Goal: Task Accomplishment & Management: Manage account settings

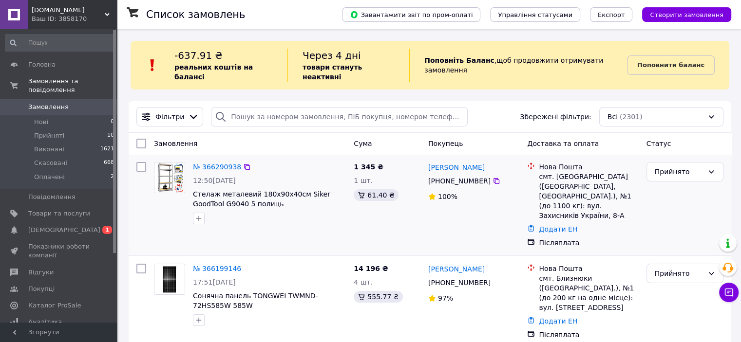
click at [246, 212] on div at bounding box center [269, 219] width 157 height 16
click at [77, 226] on span "[DEMOGRAPHIC_DATA]" at bounding box center [59, 230] width 62 height 9
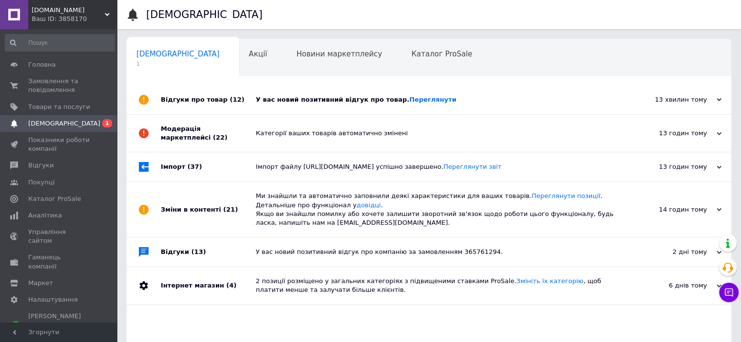
click at [302, 103] on div "У вас новий позитивний відгук про товар. [GEOGRAPHIC_DATA]" at bounding box center [440, 99] width 368 height 9
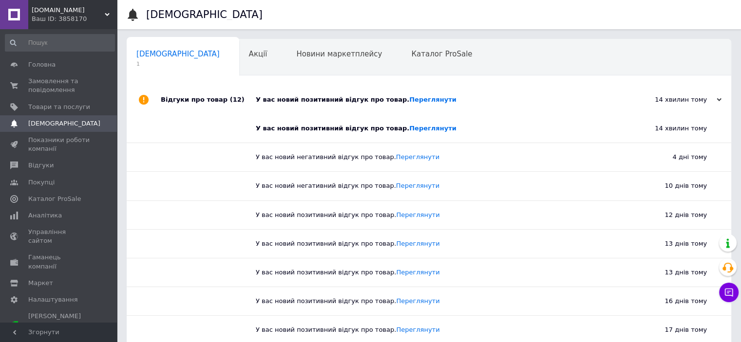
click at [340, 100] on div "У вас новий позитивний відгук про товар. [GEOGRAPHIC_DATA]" at bounding box center [440, 99] width 368 height 9
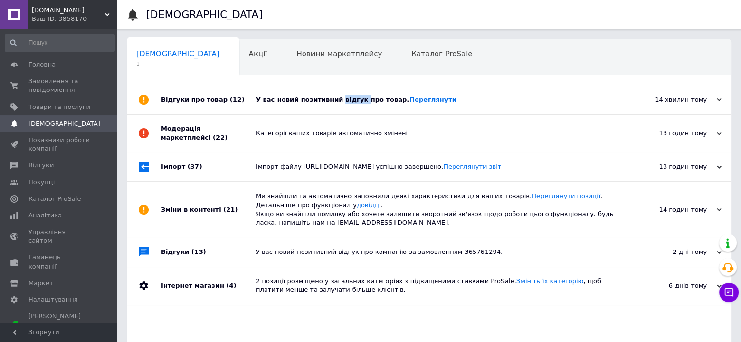
click at [340, 100] on div "У вас новий позитивний відгук про товар. [GEOGRAPHIC_DATA]" at bounding box center [440, 99] width 368 height 9
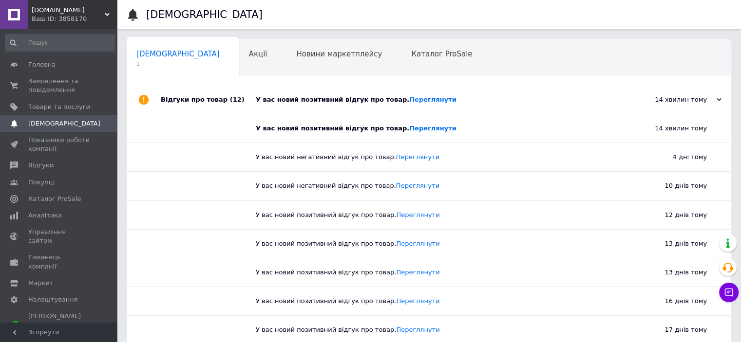
click at [329, 96] on div "У вас новий позитивний відгук про товар. [GEOGRAPHIC_DATA]" at bounding box center [440, 99] width 368 height 9
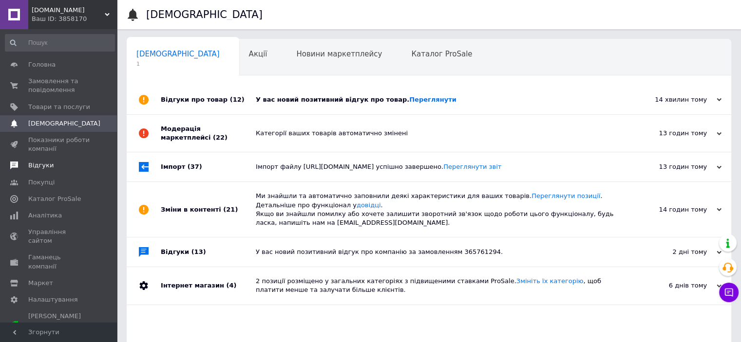
click at [51, 161] on link "Відгуки" at bounding box center [60, 165] width 120 height 17
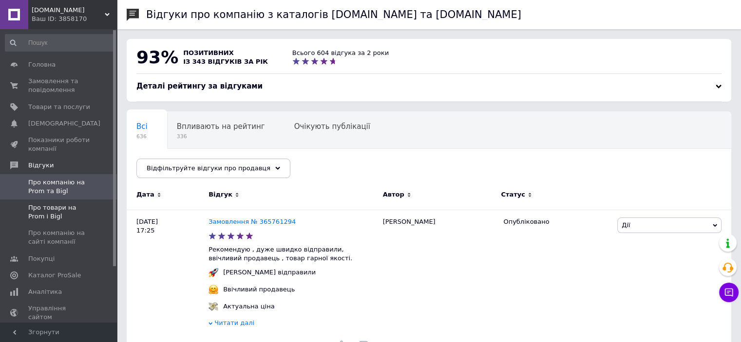
click at [57, 212] on span "Про товари на Prom і Bigl" at bounding box center [59, 213] width 62 height 18
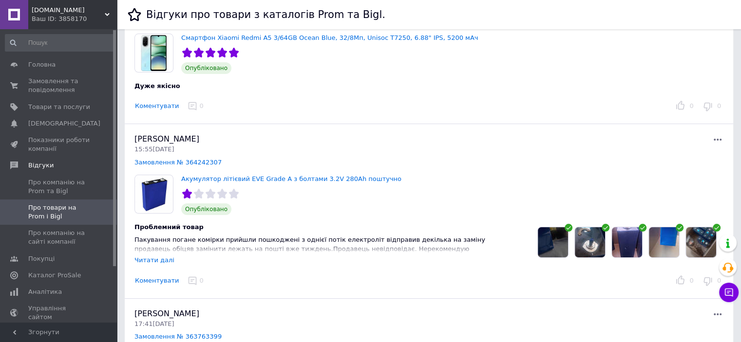
scroll to position [146, 0]
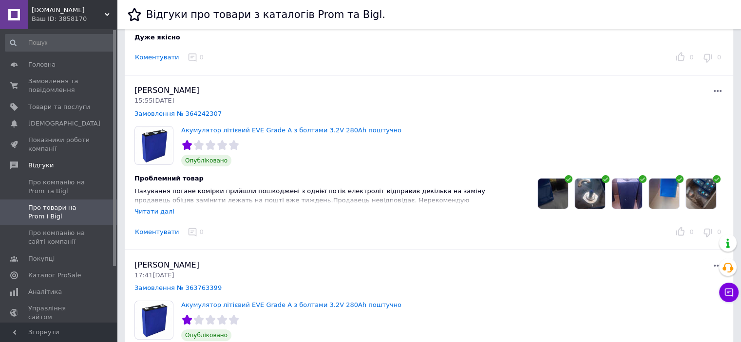
click at [155, 211] on div "Читати далі" at bounding box center [154, 211] width 40 height 7
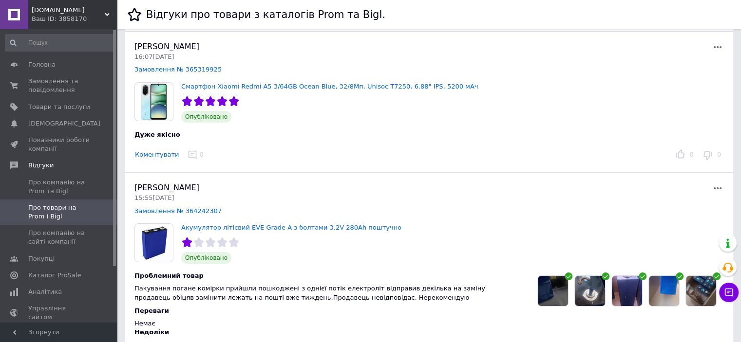
scroll to position [0, 0]
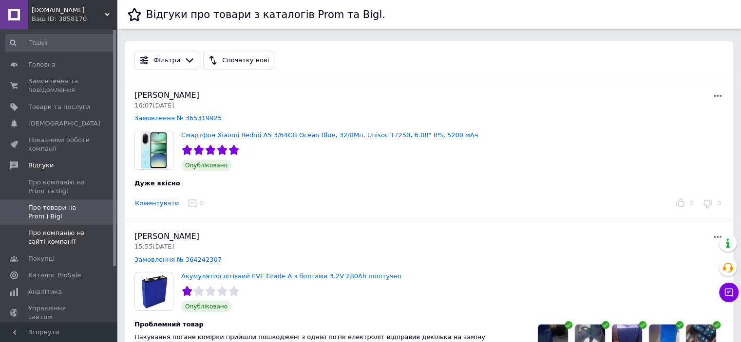
click at [79, 238] on span "Про компанію на сайті компанії" at bounding box center [59, 238] width 62 height 18
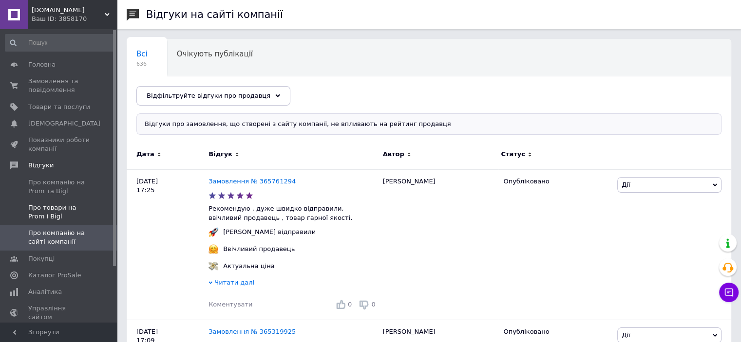
click at [62, 216] on span "Про товари на Prom і Bigl" at bounding box center [59, 213] width 62 height 18
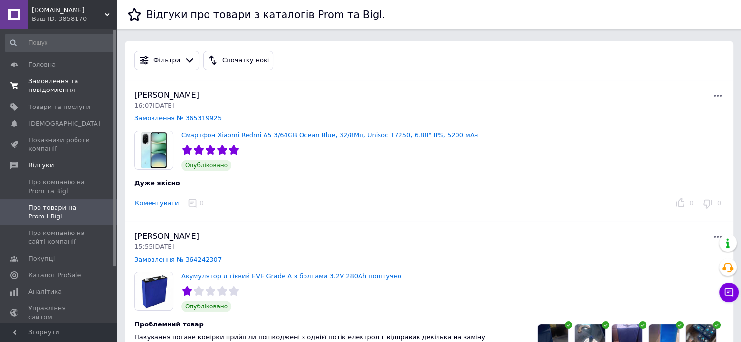
click at [47, 86] on span "Замовлення та повідомлення" at bounding box center [59, 86] width 62 height 18
